Goal: Find specific page/section: Find specific page/section

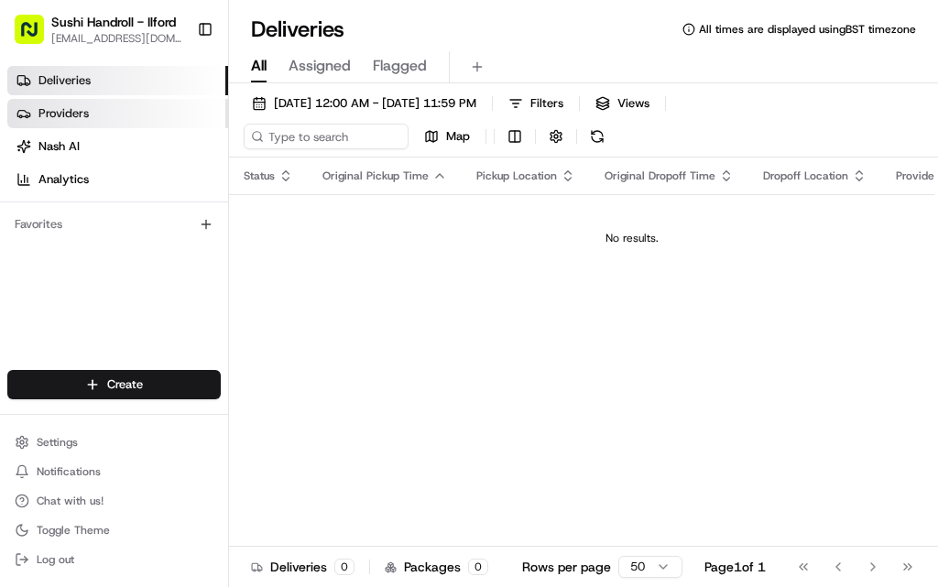
click at [115, 115] on link "Providers" at bounding box center [117, 113] width 221 height 29
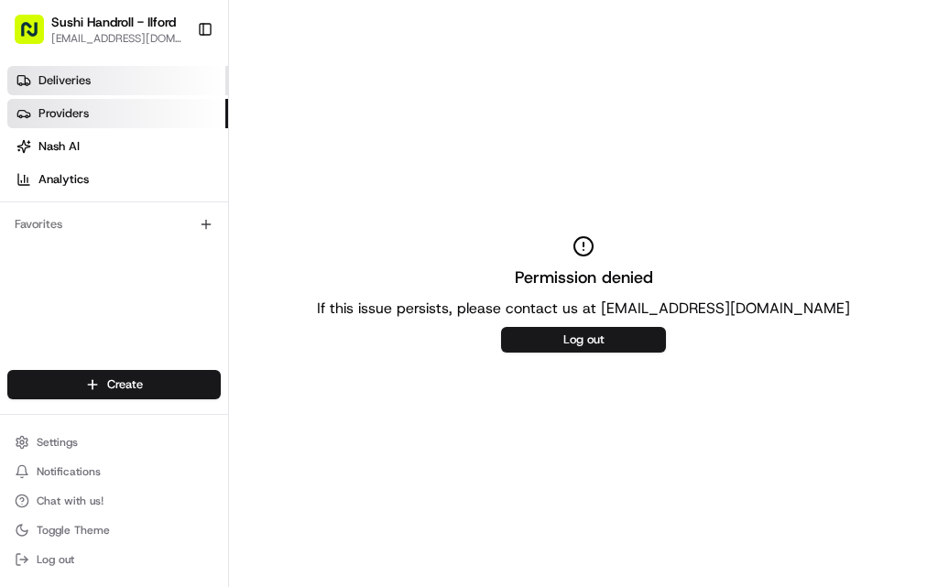
click at [113, 71] on link "Deliveries" at bounding box center [117, 80] width 221 height 29
